Goal: Task Accomplishment & Management: Use online tool/utility

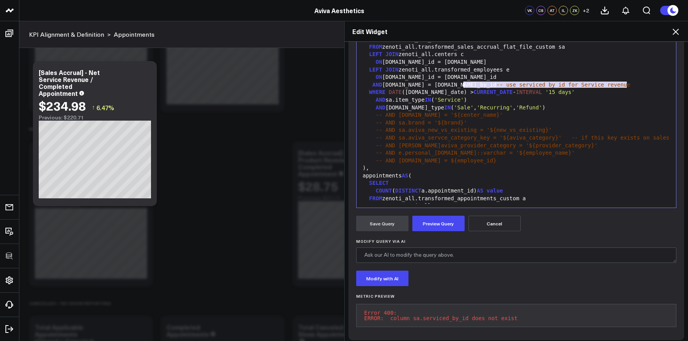
click at [461, 84] on div "AND e.id = sa.serviced_by_id -- use serviced_by_id for Service revenue" at bounding box center [516, 85] width 312 height 8
click at [424, 84] on div "AND e.id = sa.serviced_by_id" at bounding box center [516, 85] width 312 height 8
